Goal: Task Accomplishment & Management: Complete application form

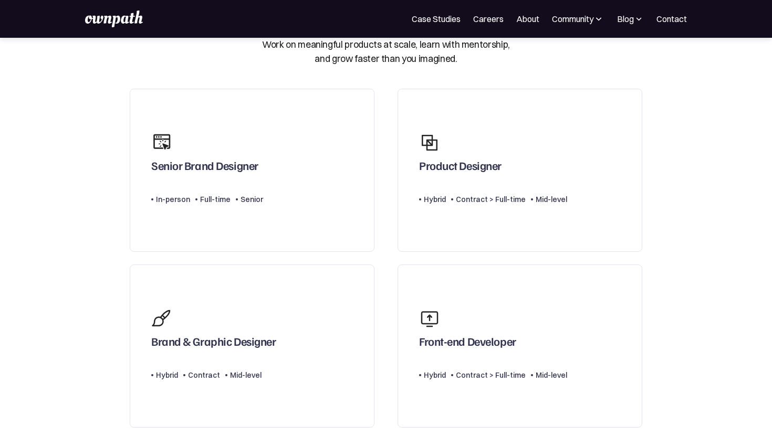
scroll to position [81, 0]
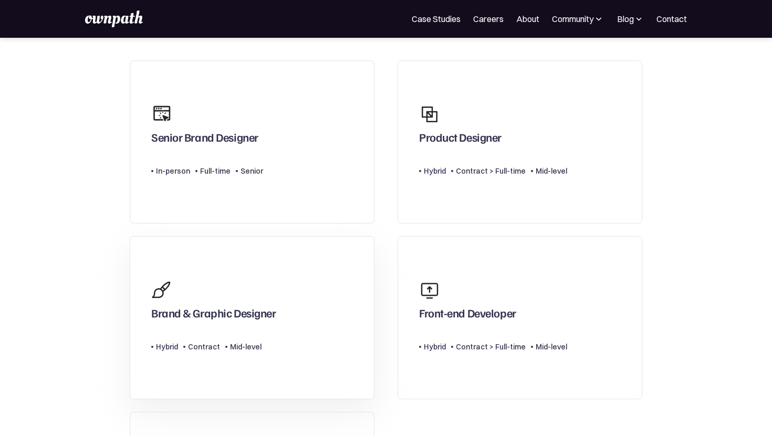
click at [283, 301] on link "Brand & Graphic Designer Type Level Hybrid Contract Mid-level" at bounding box center [252, 317] width 245 height 163
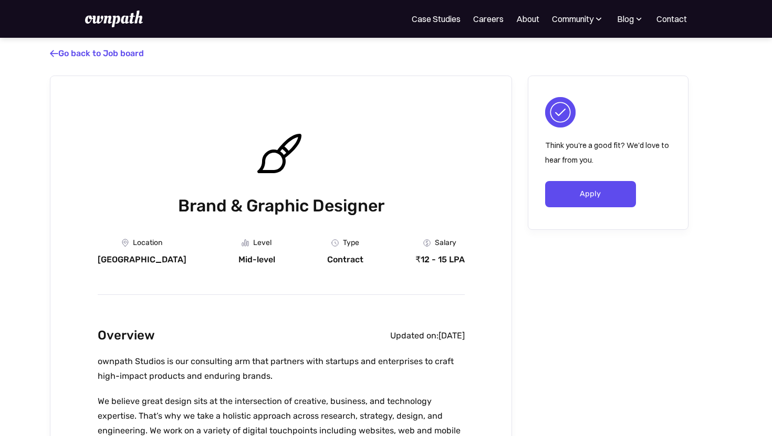
scroll to position [62, 0]
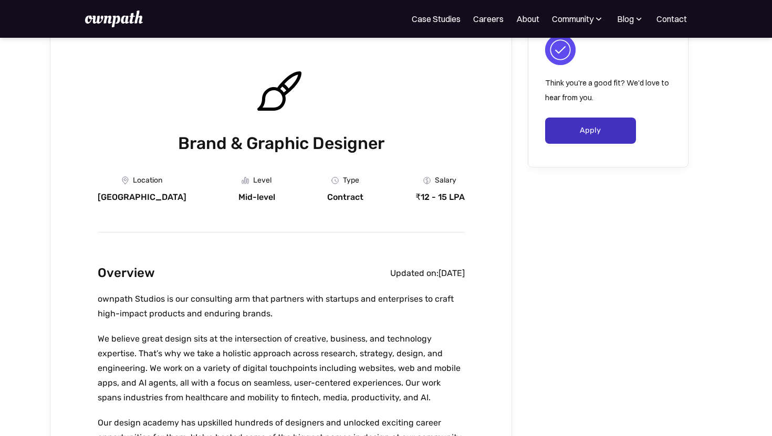
click at [618, 121] on link "Apply" at bounding box center [590, 131] width 91 height 26
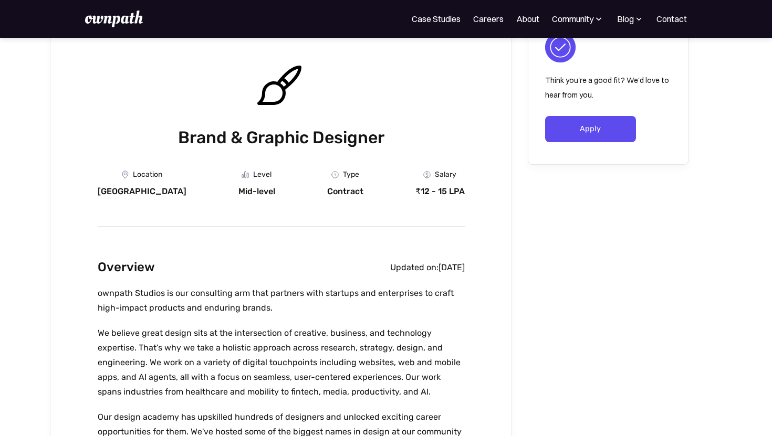
scroll to position [0, 0]
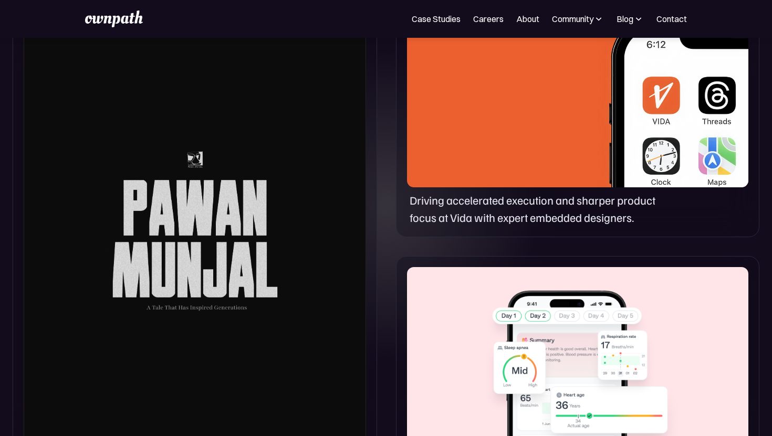
scroll to position [584, 0]
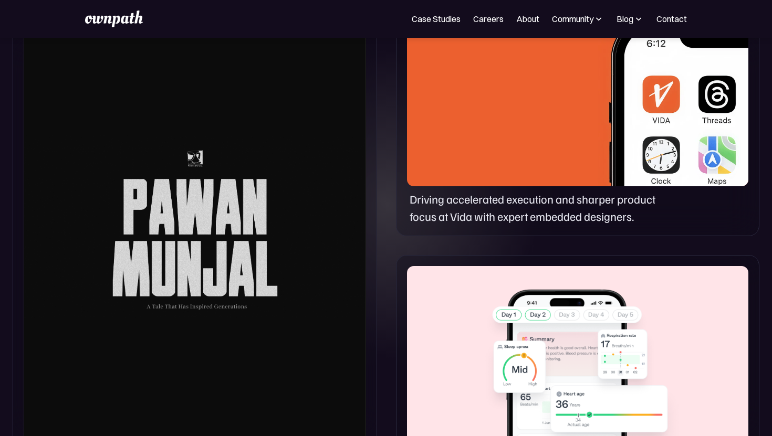
click at [513, 131] on div at bounding box center [577, 88] width 341 height 195
click at [522, 203] on p "Driving accelerated execution and sharper product focus at Vida with expert emb…" at bounding box center [541, 208] width 264 height 35
click at [628, 114] on img at bounding box center [672, 93] width 151 height 204
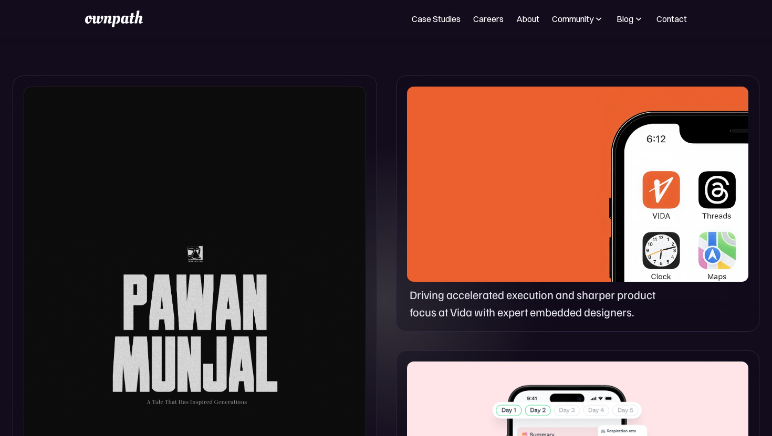
scroll to position [486, 0]
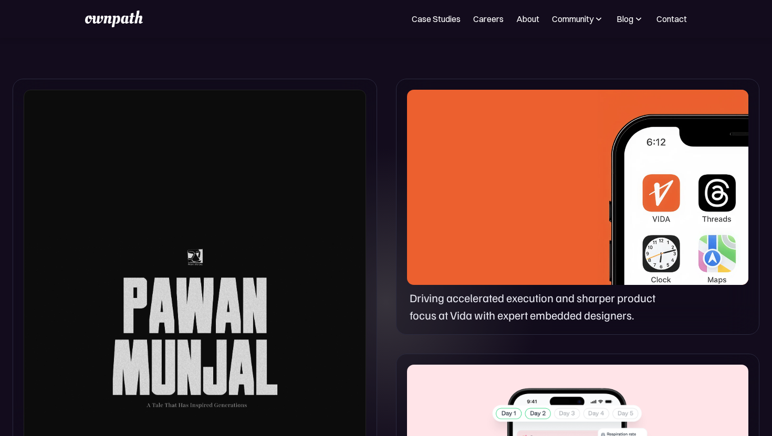
click at [658, 166] on img at bounding box center [672, 192] width 151 height 204
click at [275, 290] on div at bounding box center [195, 325] width 342 height 471
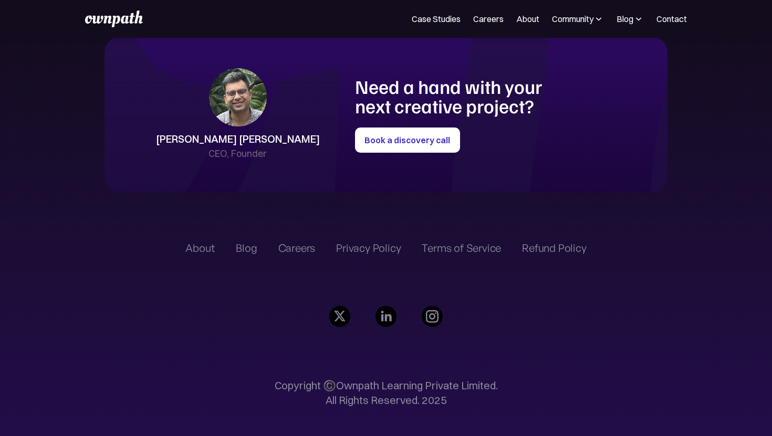
scroll to position [2393, 0]
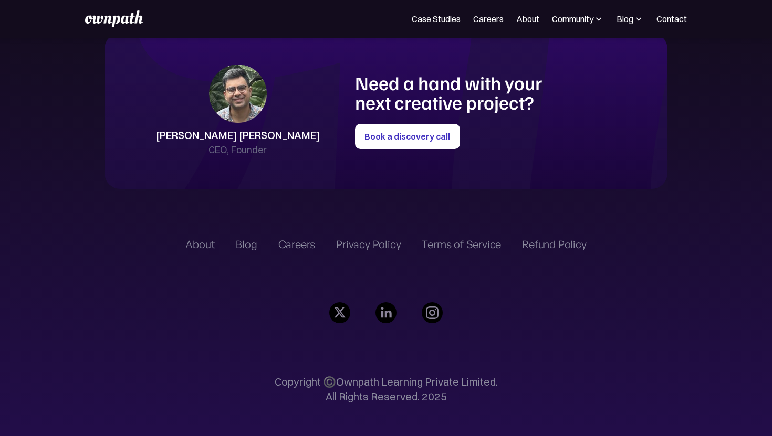
click at [299, 249] on div "Careers" at bounding box center [296, 244] width 37 height 13
